Goal: Task Accomplishment & Management: Manage account settings

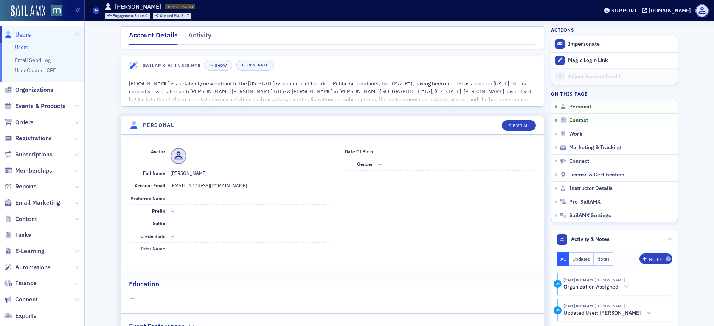
scroll to position [64, 0]
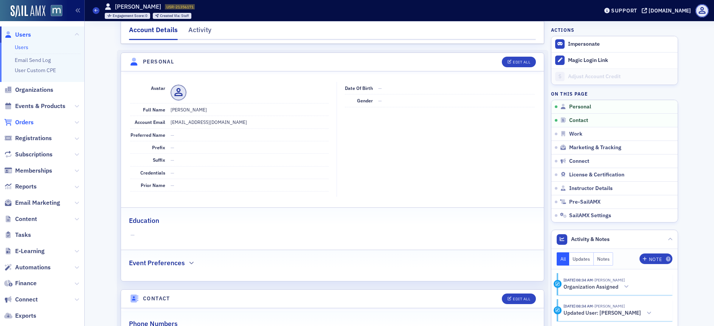
click at [30, 122] on span "Orders" at bounding box center [24, 122] width 19 height 8
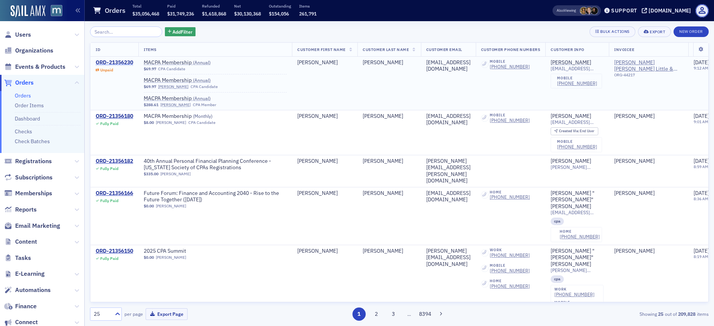
click at [128, 61] on div "ORD-21356230" at bounding box center [114, 62] width 37 height 7
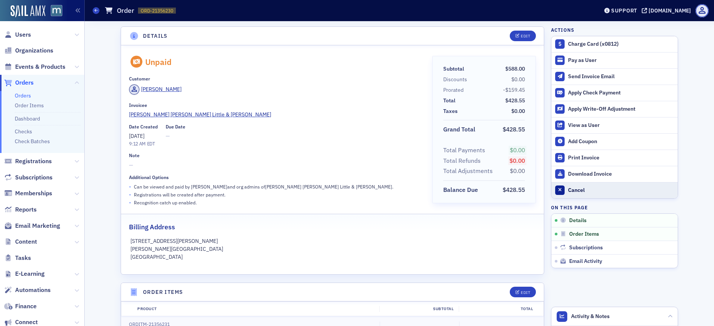
click at [589, 194] on div "Cancel" at bounding box center [621, 190] width 106 height 7
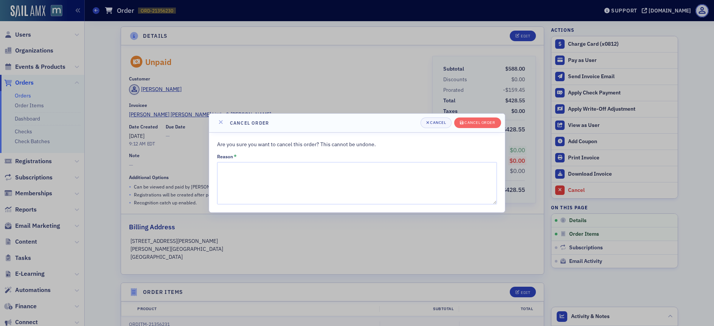
click at [304, 161] on div "Reason *" at bounding box center [357, 179] width 280 height 51
click at [301, 175] on textarea "Reason *" at bounding box center [357, 183] width 280 height 42
click at [261, 169] on textarea "Error on creatin gorder." at bounding box center [357, 183] width 280 height 42
type textarea "Error on creating order."
click at [466, 118] on button "Cancel order" at bounding box center [477, 123] width 47 height 11
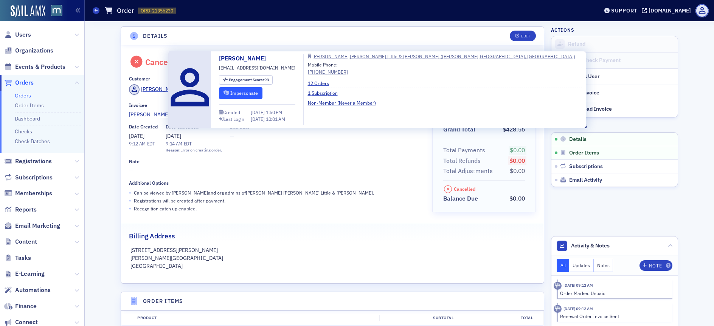
click at [232, 96] on button "Impersonate" at bounding box center [240, 93] width 43 height 12
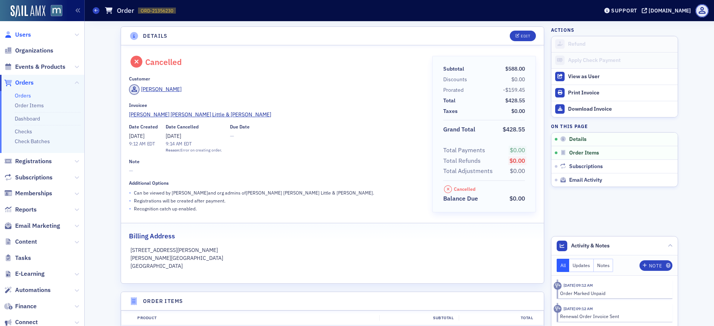
click at [26, 33] on span "Users" at bounding box center [23, 35] width 16 height 8
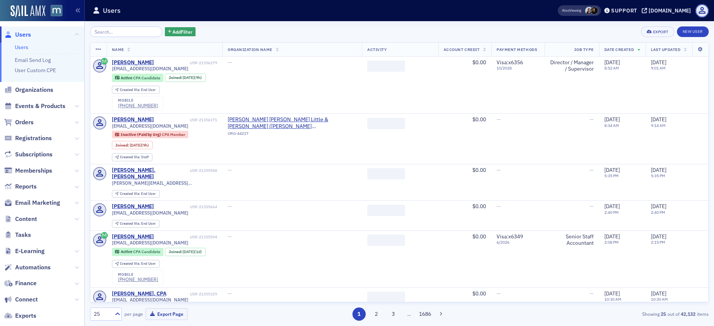
click at [135, 31] on input "search" at bounding box center [126, 31] width 72 height 11
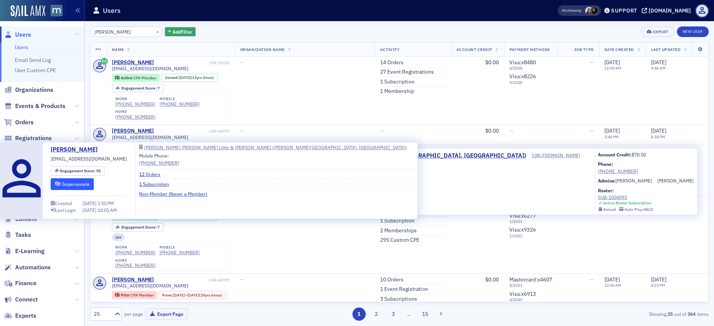
type input "clare kim"
click at [94, 183] on button "Impersonate" at bounding box center [72, 185] width 43 height 12
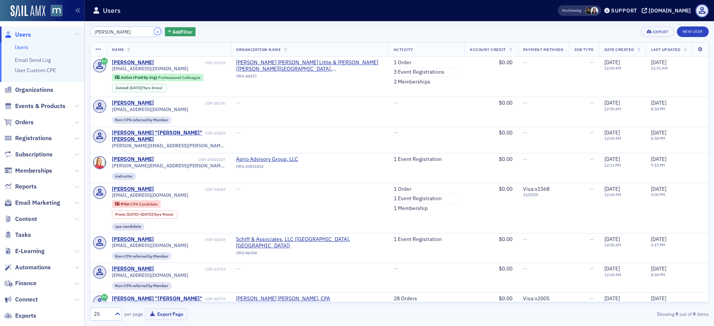
click at [154, 30] on button "×" at bounding box center [157, 31] width 7 height 7
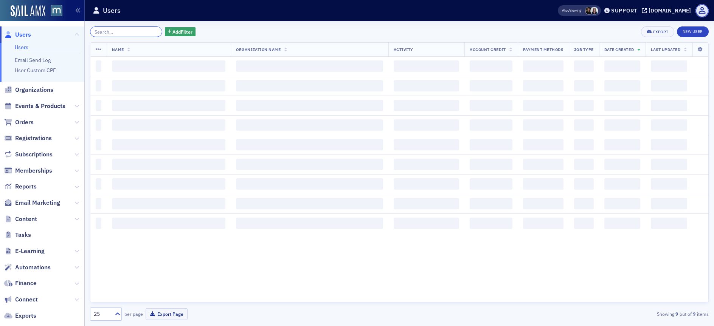
click at [144, 31] on input "search" at bounding box center [126, 31] width 72 height 11
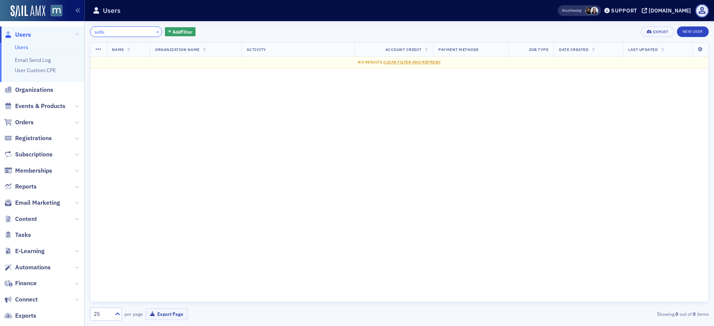
type input "selbi"
drag, startPoint x: 149, startPoint y: 34, endPoint x: 138, endPoint y: 31, distance: 11.2
click at [154, 34] on button "×" at bounding box center [157, 31] width 7 height 7
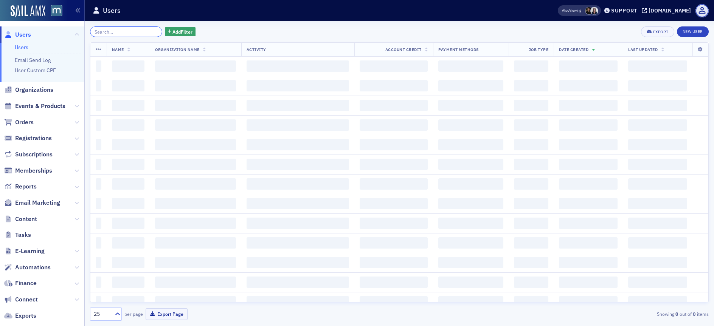
click at [133, 31] on input "search" at bounding box center [126, 31] width 72 height 11
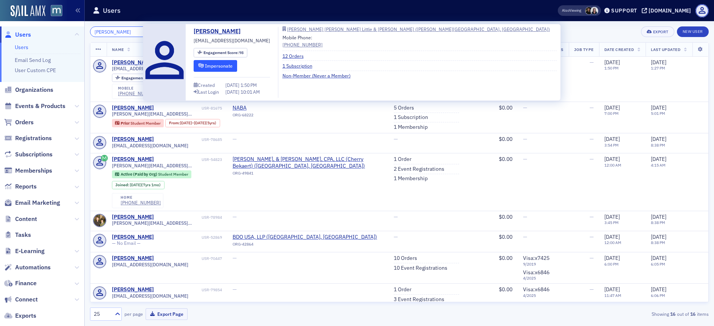
type input "[PERSON_NAME]"
click at [202, 63] on button "Impersonate" at bounding box center [215, 66] width 43 height 12
